Goal: Communication & Community: Ask a question

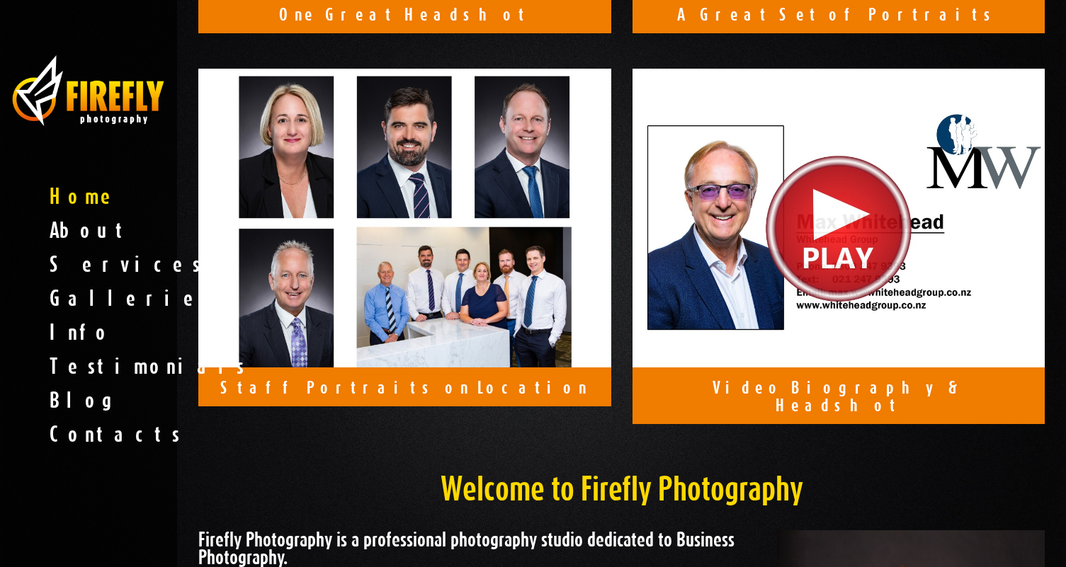
scroll to position [1088, 0]
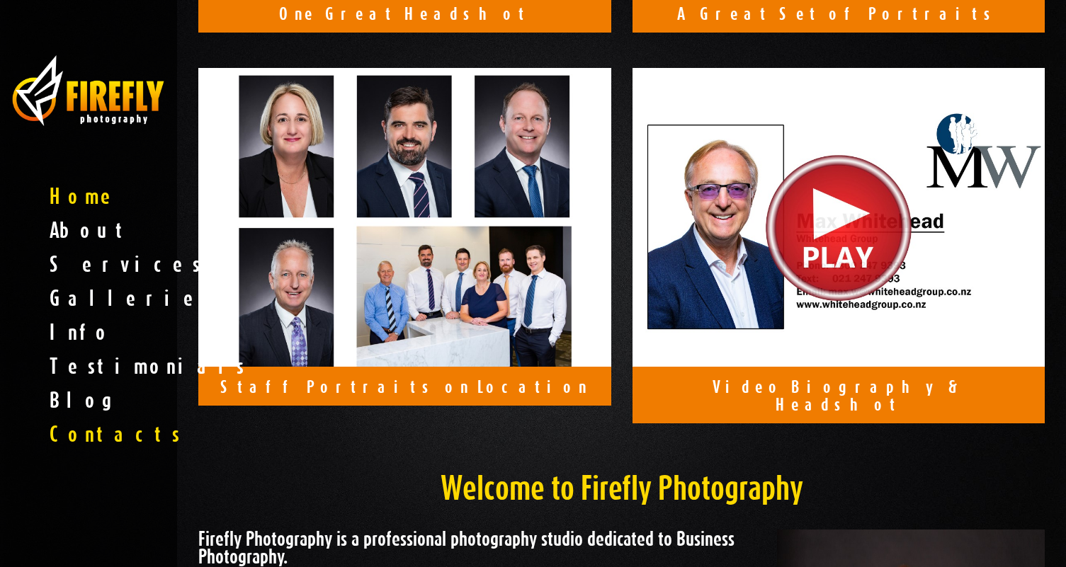
click at [88, 442] on span "Contacts" at bounding box center [88, 434] width 177 height 34
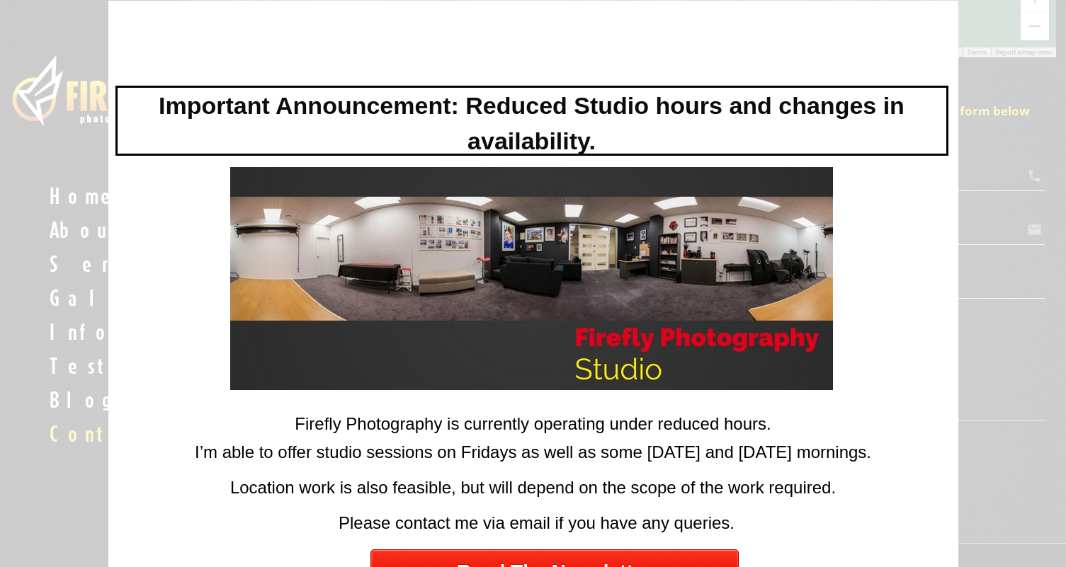
scroll to position [397, 0]
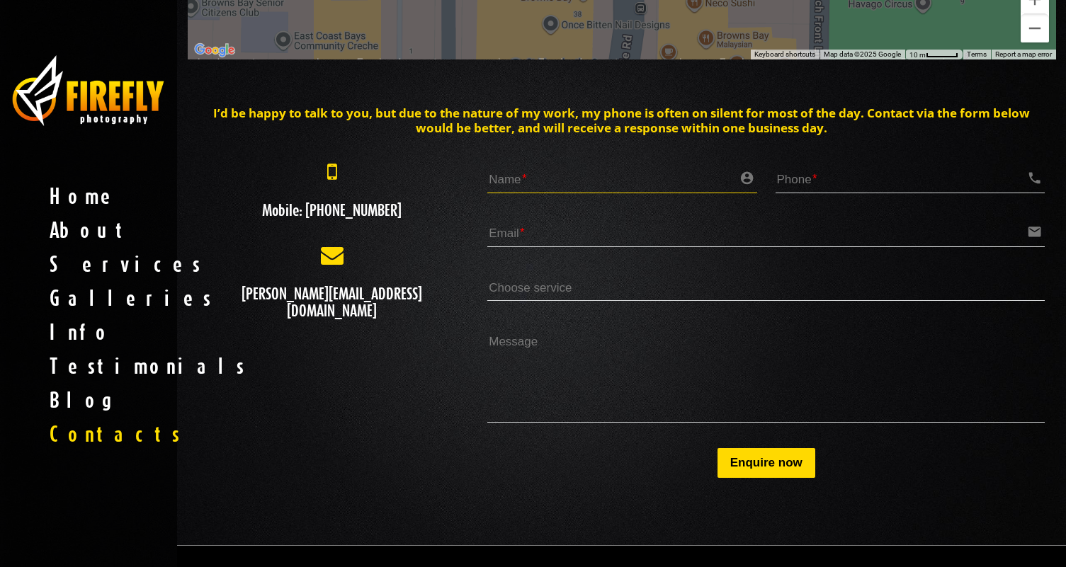
click at [525, 176] on input "Name account_circle" at bounding box center [622, 178] width 270 height 29
type input "Juliet"
click at [800, 182] on input "Phone call" at bounding box center [910, 178] width 270 height 29
type input "02040130210"
click at [566, 231] on input "Email email" at bounding box center [765, 232] width 557 height 29
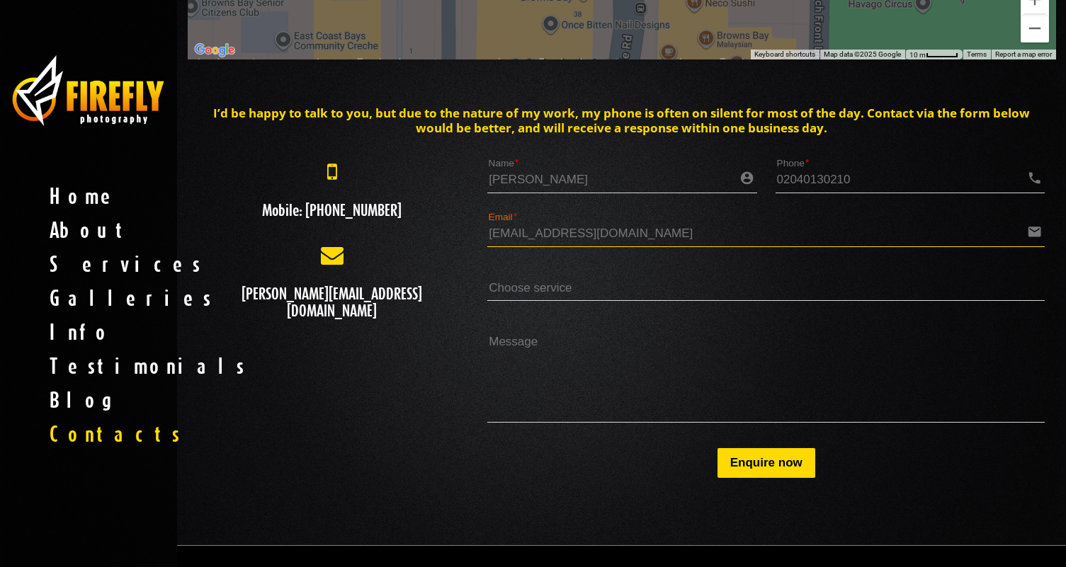
type input "Juliet.bogue97@gmail.com"
click at [517, 290] on select "Choose service One Great Headshot Personalised Portrait Session Staff Portraits…" at bounding box center [765, 287] width 557 height 29
